Goal: Find specific page/section: Find specific page/section

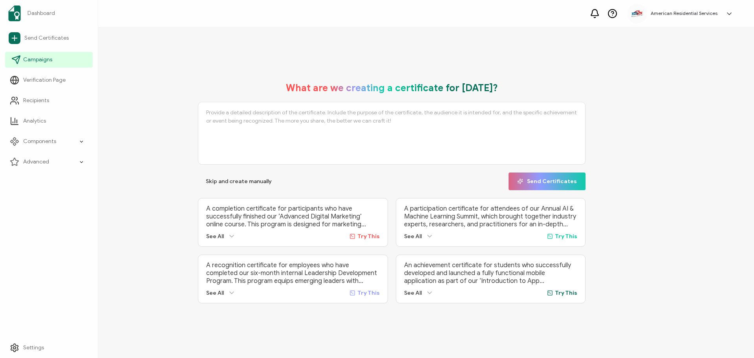
click at [37, 59] on span "Campaigns" at bounding box center [37, 60] width 29 height 8
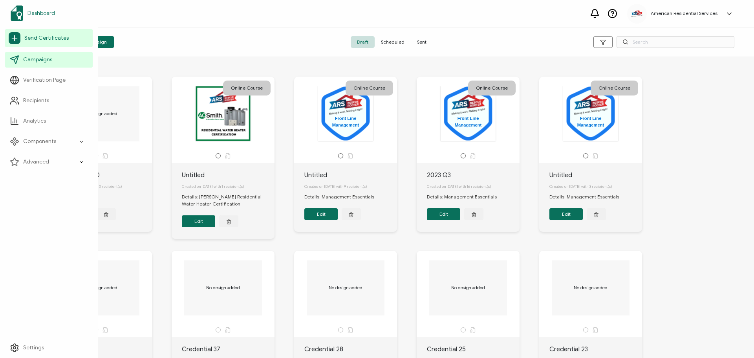
click at [44, 17] on span "Dashboard" at bounding box center [40, 13] width 27 height 8
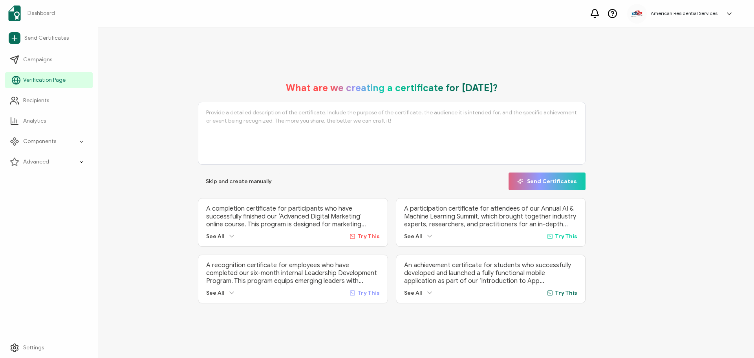
click at [46, 80] on span "Verification Page" at bounding box center [44, 80] width 42 height 8
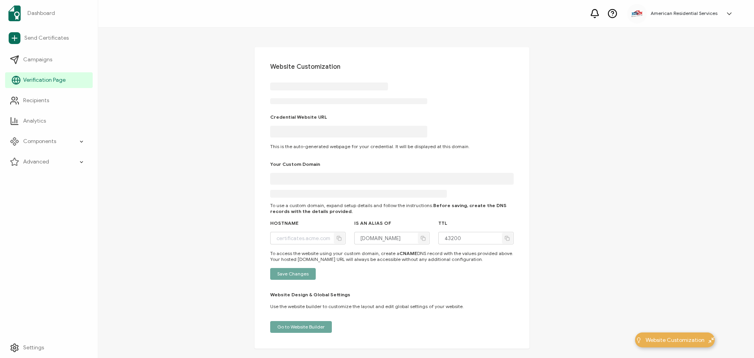
type input "[DOMAIN_NAME]"
